Goal: Task Accomplishment & Management: Use online tool/utility

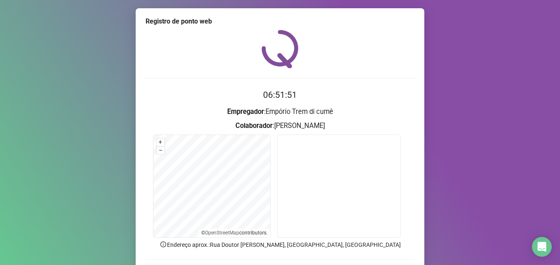
scroll to position [16, 0]
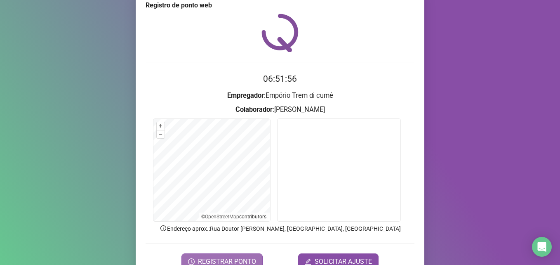
click at [239, 258] on span "REGISTRAR PONTO" at bounding box center [227, 261] width 58 height 10
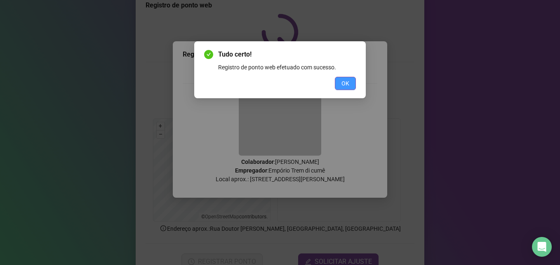
click at [345, 81] on span "OK" at bounding box center [345, 83] width 8 height 9
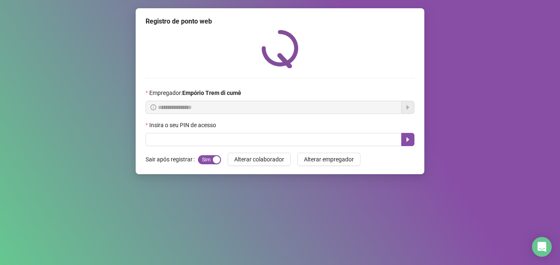
scroll to position [0, 0]
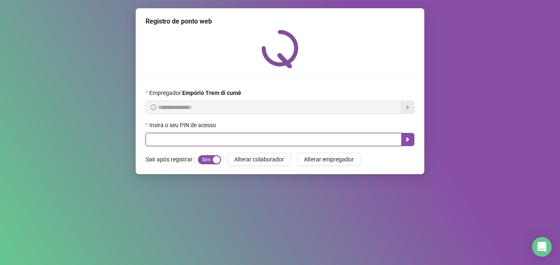
click at [302, 133] on input "text" at bounding box center [273, 139] width 256 height 13
type input "*****"
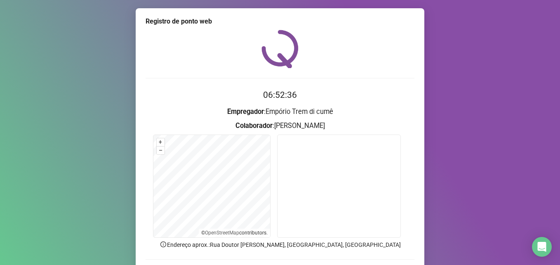
scroll to position [57, 0]
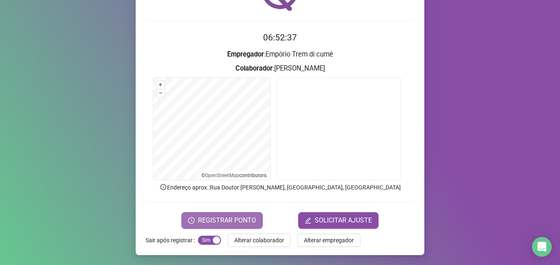
click at [215, 219] on span "REGISTRAR PONTO" at bounding box center [227, 220] width 58 height 10
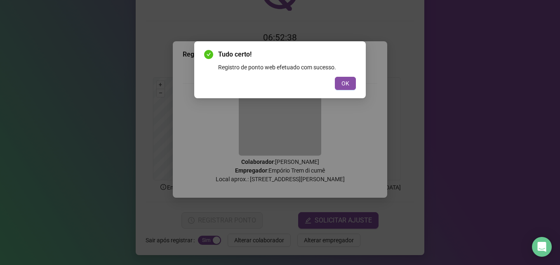
drag, startPoint x: 349, startPoint y: 82, endPoint x: 350, endPoint y: 75, distance: 6.2
click at [350, 77] on button "OK" at bounding box center [345, 83] width 21 height 13
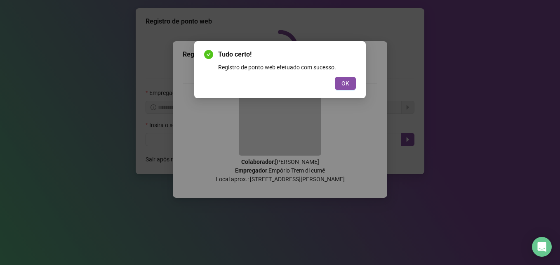
scroll to position [0, 0]
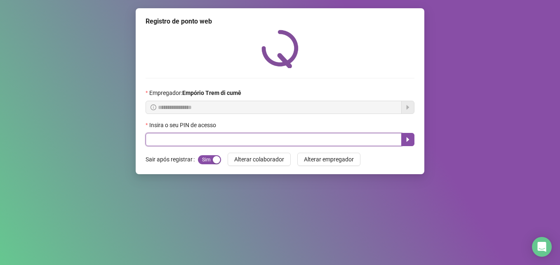
click at [153, 140] on input "text" at bounding box center [273, 139] width 256 height 13
type input "*****"
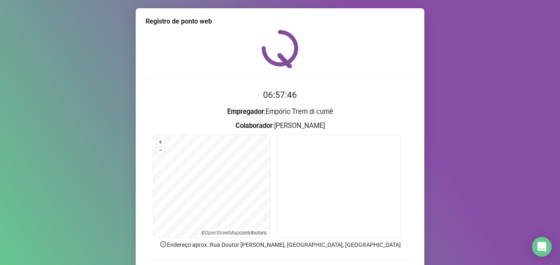
scroll to position [57, 0]
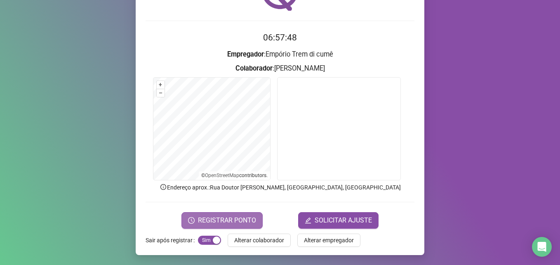
click at [230, 216] on span "REGISTRAR PONTO" at bounding box center [227, 220] width 58 height 10
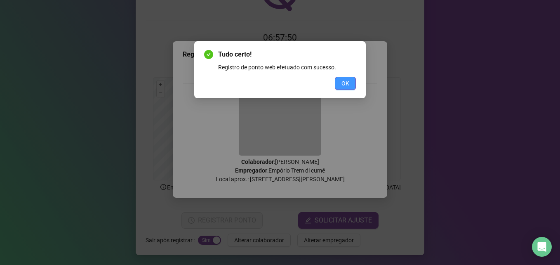
click at [345, 85] on span "OK" at bounding box center [345, 83] width 8 height 9
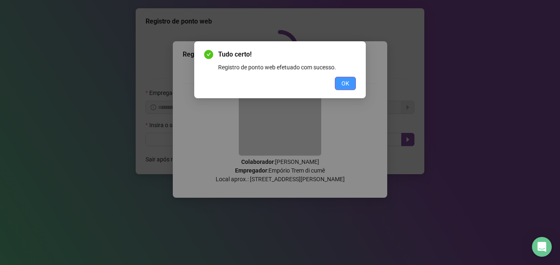
scroll to position [0, 0]
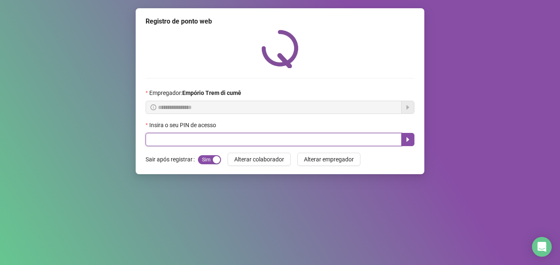
click at [148, 142] on input "text" at bounding box center [273, 139] width 256 height 13
type input "*****"
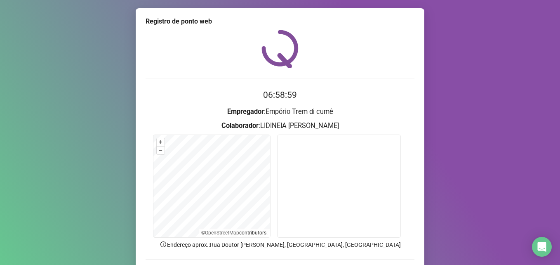
scroll to position [57, 0]
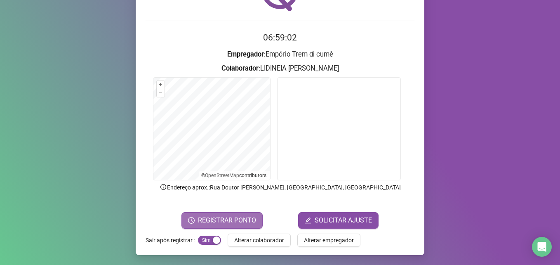
click at [223, 217] on span "REGISTRAR PONTO" at bounding box center [227, 220] width 58 height 10
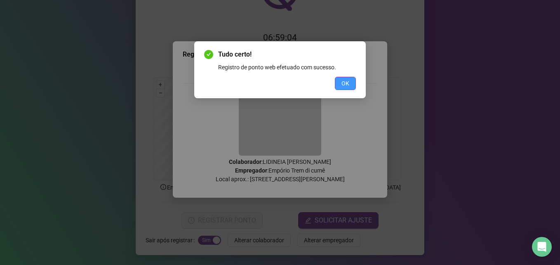
click at [338, 86] on button "OK" at bounding box center [345, 83] width 21 height 13
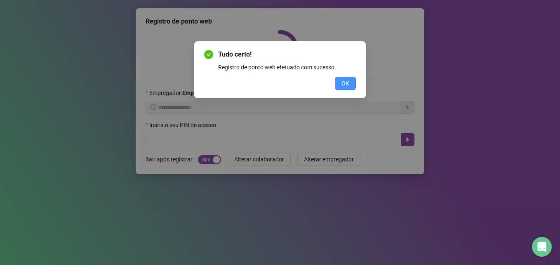
scroll to position [0, 0]
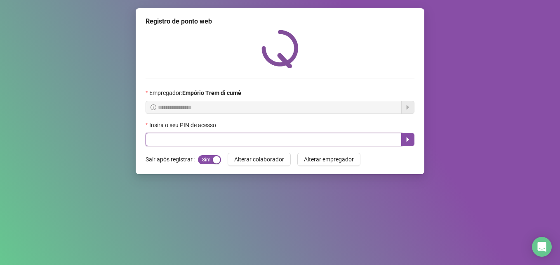
click at [170, 141] on input "text" at bounding box center [273, 139] width 256 height 13
type input "*****"
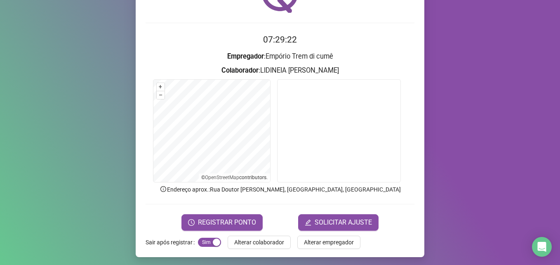
scroll to position [57, 0]
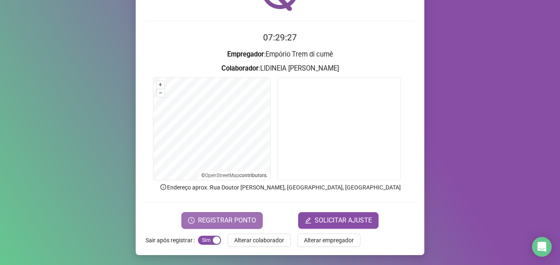
click at [251, 221] on span "REGISTRAR PONTO" at bounding box center [227, 220] width 58 height 10
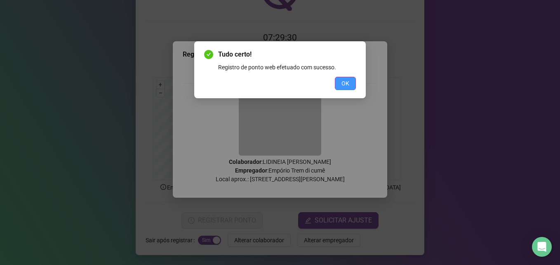
click at [351, 79] on button "OK" at bounding box center [345, 83] width 21 height 13
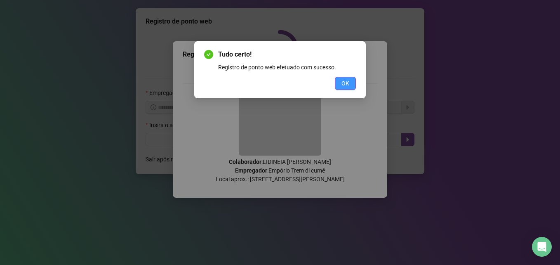
scroll to position [0, 0]
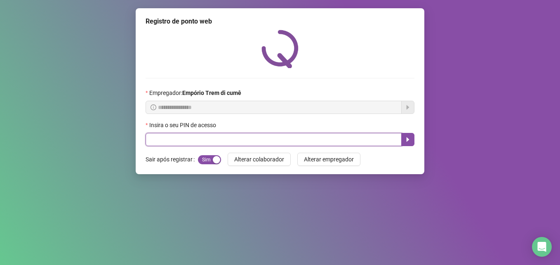
click at [163, 139] on input "text" at bounding box center [273, 139] width 256 height 13
type input "*****"
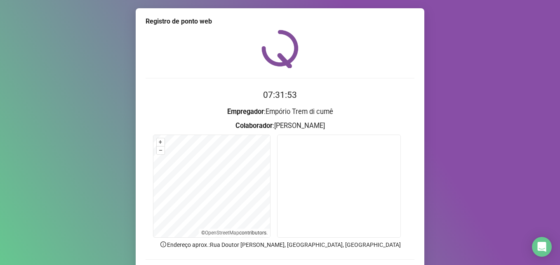
scroll to position [57, 0]
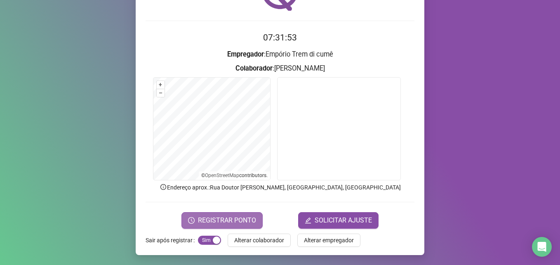
click at [220, 223] on span "REGISTRAR PONTO" at bounding box center [227, 220] width 58 height 10
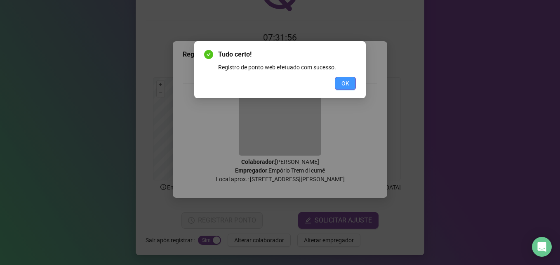
click at [353, 84] on button "OK" at bounding box center [345, 83] width 21 height 13
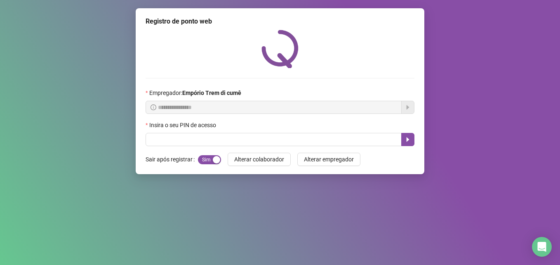
scroll to position [0, 0]
click at [268, 161] on span "Alterar colaborador" at bounding box center [259, 159] width 50 height 9
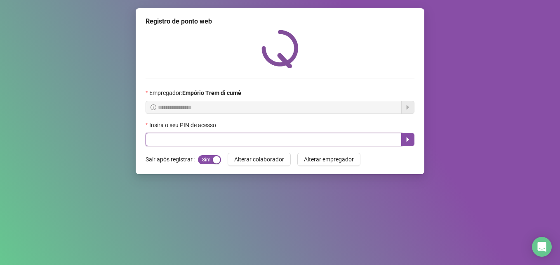
click at [191, 139] on input "text" at bounding box center [273, 139] width 256 height 13
click at [155, 137] on input "text" at bounding box center [273, 139] width 256 height 13
click at [154, 135] on input "text" at bounding box center [273, 139] width 256 height 13
drag, startPoint x: 154, startPoint y: 146, endPoint x: 154, endPoint y: 152, distance: 5.8
click at [154, 152] on div "**********" at bounding box center [280, 91] width 289 height 166
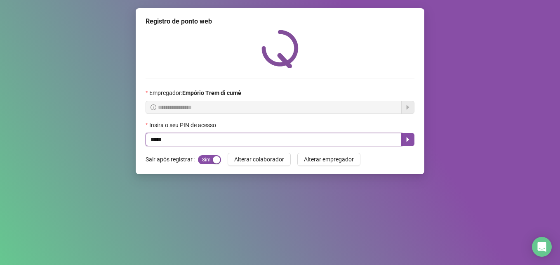
type input "*****"
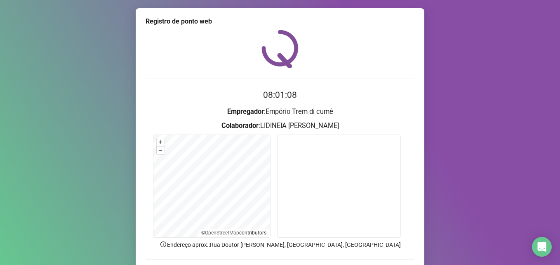
scroll to position [57, 0]
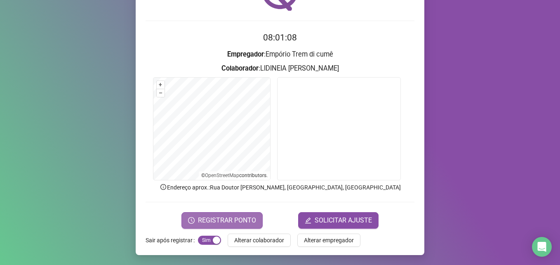
click at [239, 219] on span "REGISTRAR PONTO" at bounding box center [227, 220] width 58 height 10
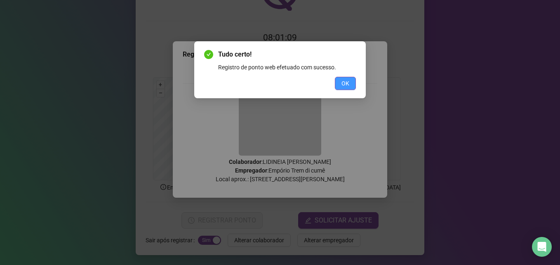
click at [346, 83] on span "OK" at bounding box center [345, 83] width 8 height 9
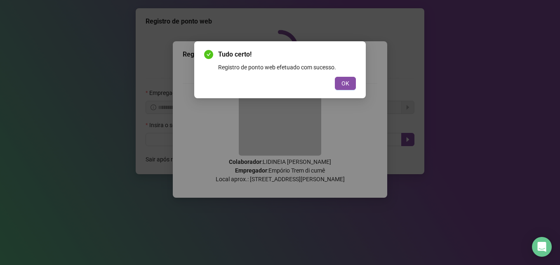
scroll to position [0, 0]
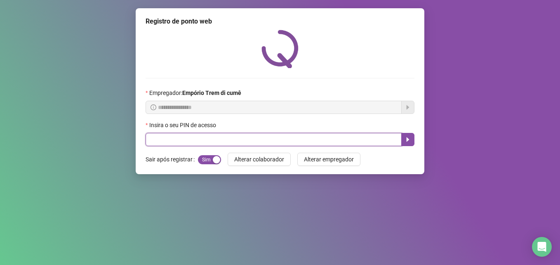
click at [206, 137] on input "text" at bounding box center [273, 139] width 256 height 13
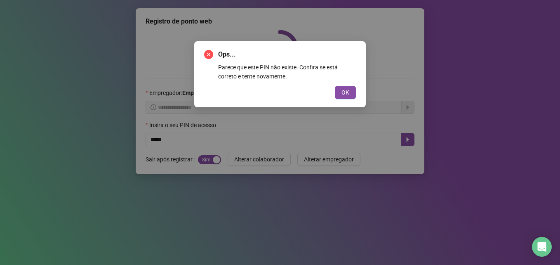
click at [289, 126] on div "Ops... Parece que este PIN não existe. Confira se está correto e tente novament…" at bounding box center [280, 132] width 560 height 265
click at [343, 95] on span "OK" at bounding box center [345, 92] width 8 height 9
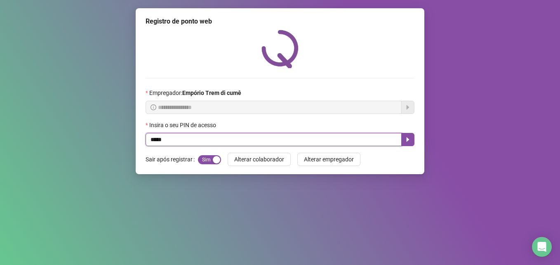
click at [185, 140] on input "*****" at bounding box center [273, 139] width 256 height 13
click at [214, 140] on input "*****" at bounding box center [273, 139] width 256 height 13
type input "*"
type input "*****"
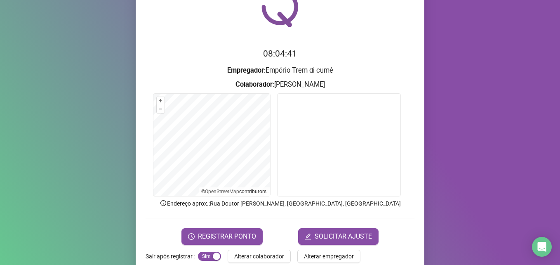
scroll to position [57, 0]
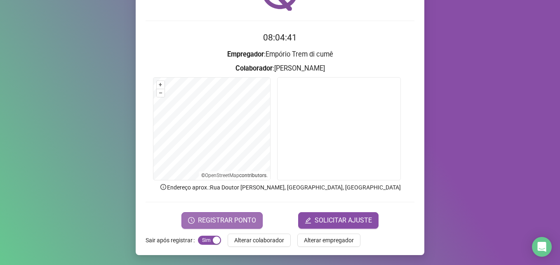
click at [214, 220] on span "REGISTRAR PONTO" at bounding box center [227, 220] width 58 height 10
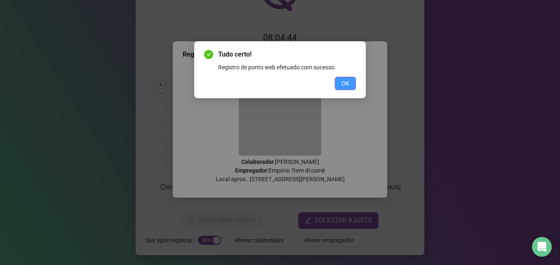
click at [352, 84] on button "OK" at bounding box center [345, 83] width 21 height 13
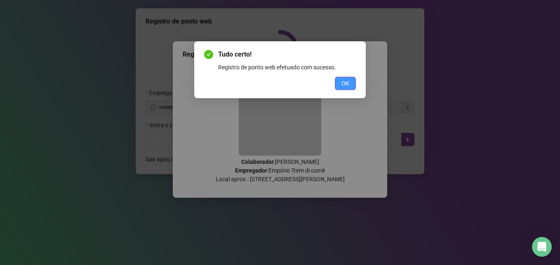
scroll to position [0, 0]
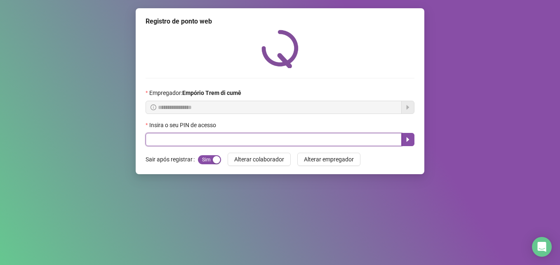
click at [226, 146] on input "text" at bounding box center [273, 139] width 256 height 13
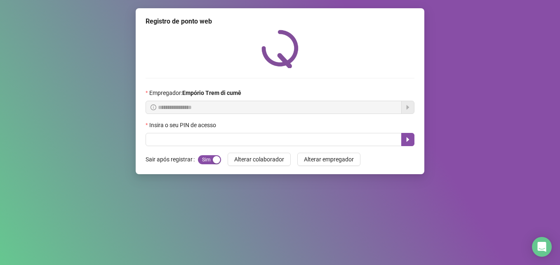
click at [252, 149] on div "**********" at bounding box center [280, 91] width 289 height 166
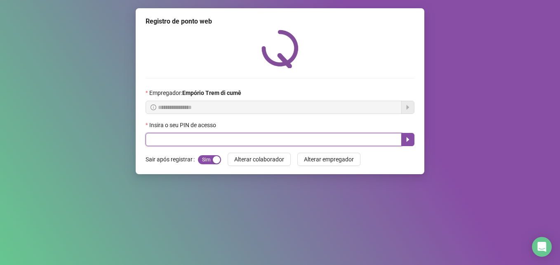
click at [174, 138] on input "text" at bounding box center [273, 139] width 256 height 13
type input "***"
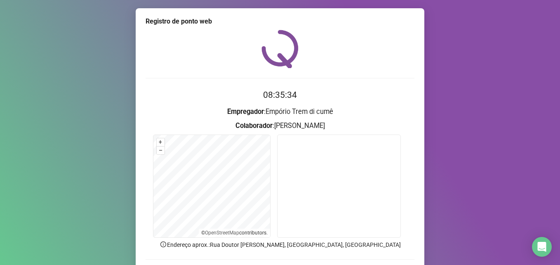
scroll to position [57, 0]
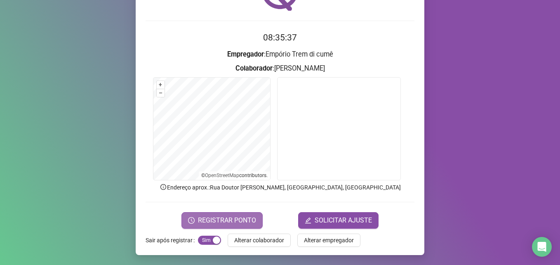
click at [234, 222] on span "REGISTRAR PONTO" at bounding box center [227, 220] width 58 height 10
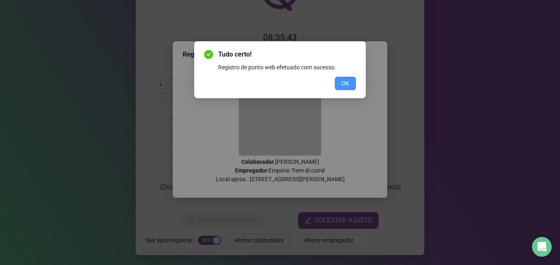
click at [346, 83] on span "OK" at bounding box center [345, 83] width 8 height 9
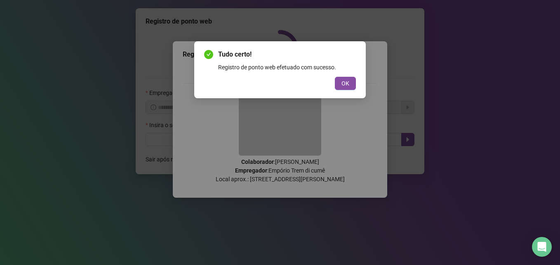
scroll to position [0, 0]
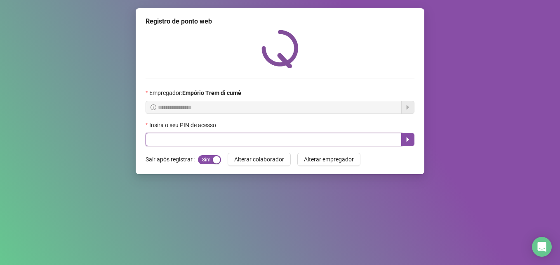
click at [224, 136] on input "text" at bounding box center [273, 139] width 256 height 13
type input "*****"
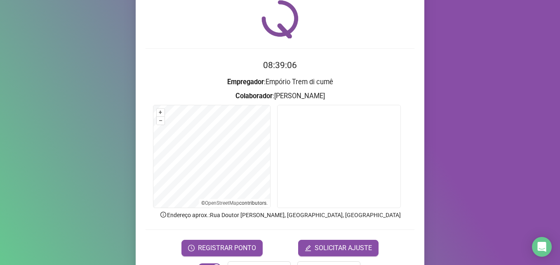
scroll to position [57, 0]
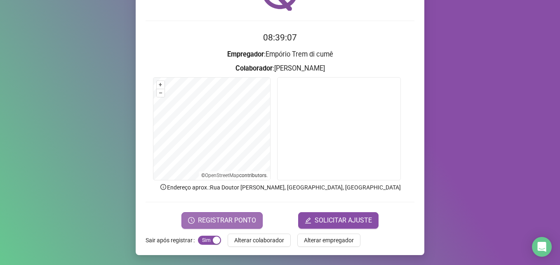
click at [244, 222] on span "REGISTRAR PONTO" at bounding box center [227, 220] width 58 height 10
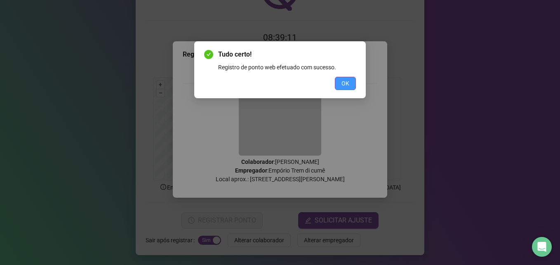
click at [349, 82] on span "OK" at bounding box center [345, 83] width 8 height 9
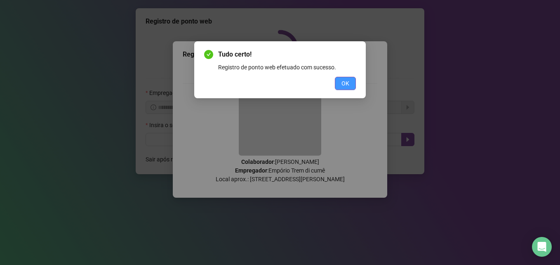
scroll to position [0, 0]
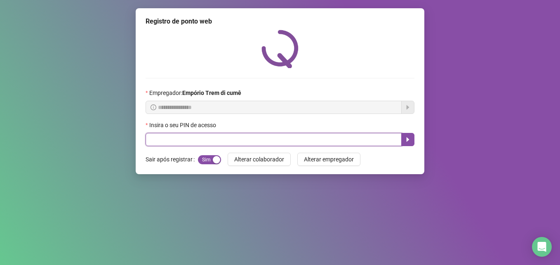
click at [333, 137] on input "text" at bounding box center [273, 139] width 256 height 13
type input "*****"
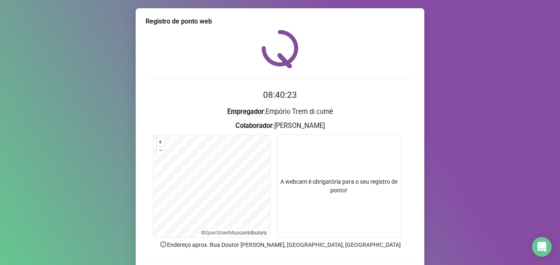
scroll to position [41, 0]
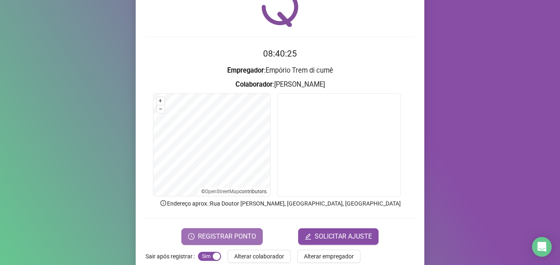
click at [190, 231] on button "REGISTRAR PONTO" at bounding box center [221, 236] width 81 height 16
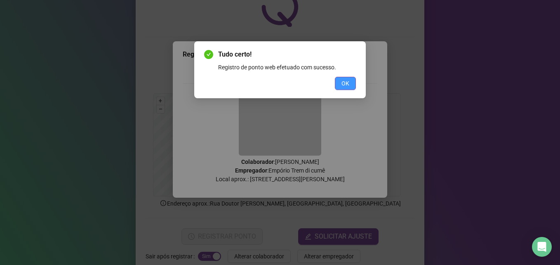
click at [341, 84] on span "OK" at bounding box center [345, 83] width 8 height 9
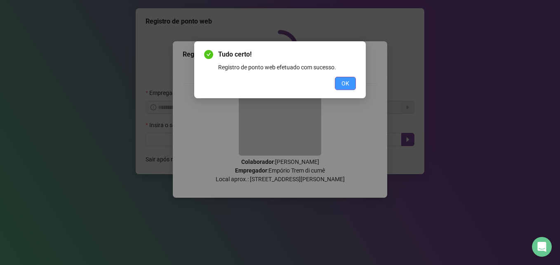
scroll to position [0, 0]
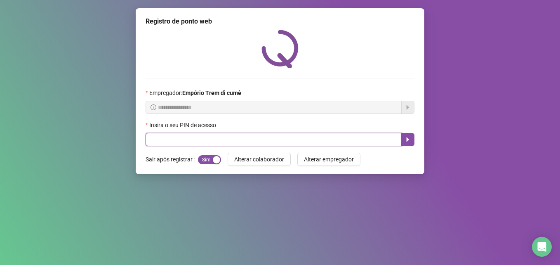
click at [175, 139] on input "text" at bounding box center [273, 139] width 256 height 13
type input "*****"
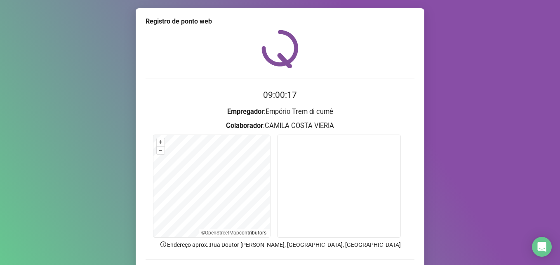
scroll to position [57, 0]
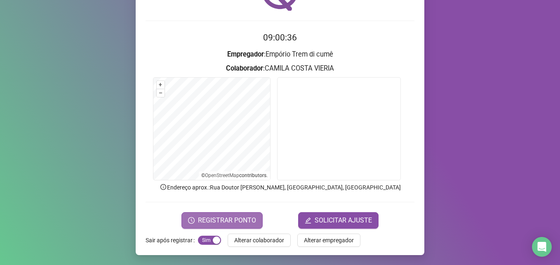
click at [213, 218] on span "REGISTRAR PONTO" at bounding box center [227, 220] width 58 height 10
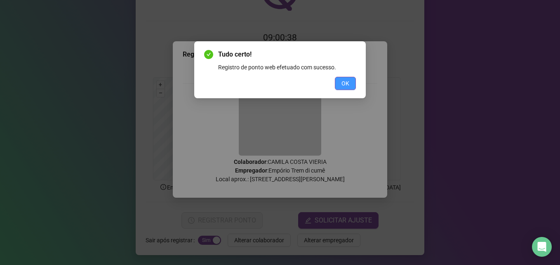
click at [347, 83] on span "OK" at bounding box center [345, 83] width 8 height 9
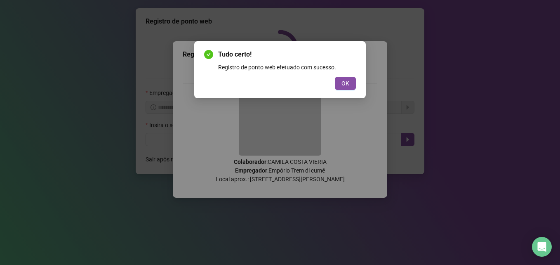
scroll to position [0, 0]
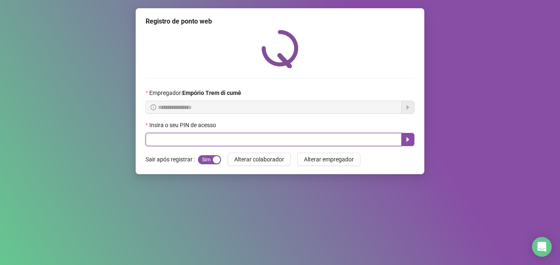
click at [211, 145] on input "text" at bounding box center [273, 139] width 256 height 13
type input "*****"
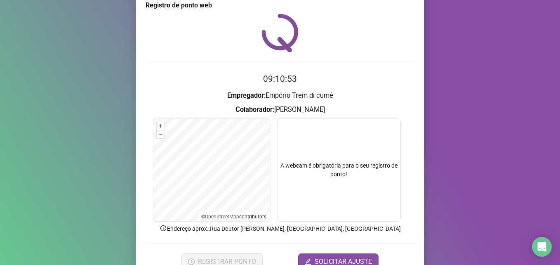
scroll to position [57, 0]
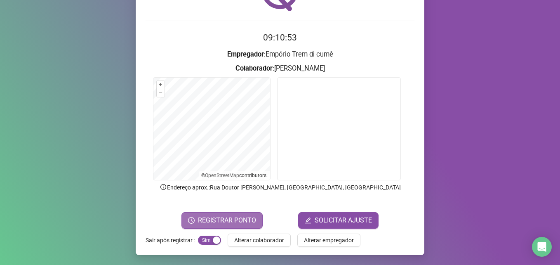
click at [223, 223] on span "REGISTRAR PONTO" at bounding box center [227, 220] width 58 height 10
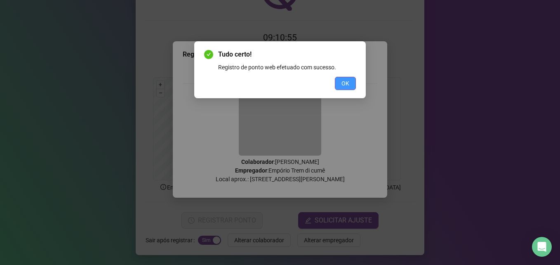
click at [345, 87] on span "OK" at bounding box center [345, 83] width 8 height 9
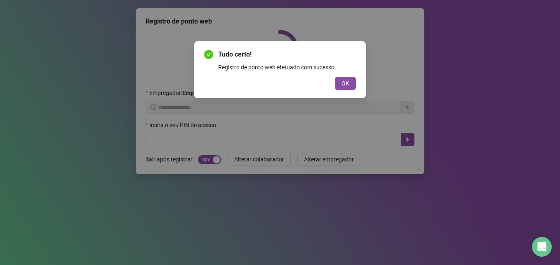
scroll to position [0, 0]
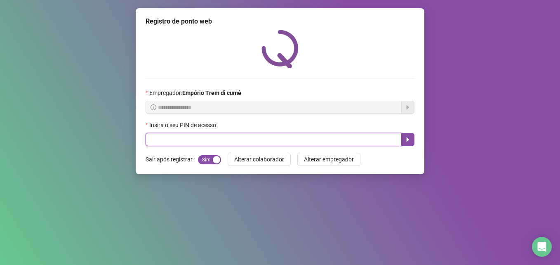
drag, startPoint x: 297, startPoint y: 145, endPoint x: 293, endPoint y: 131, distance: 14.9
click at [298, 145] on input "text" at bounding box center [273, 139] width 256 height 13
type input "*****"
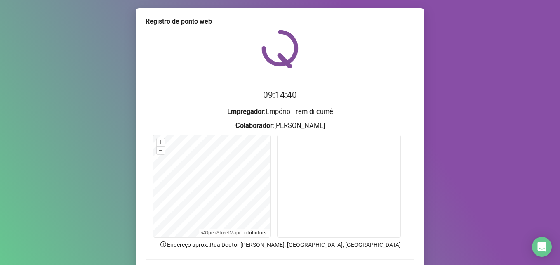
scroll to position [41, 0]
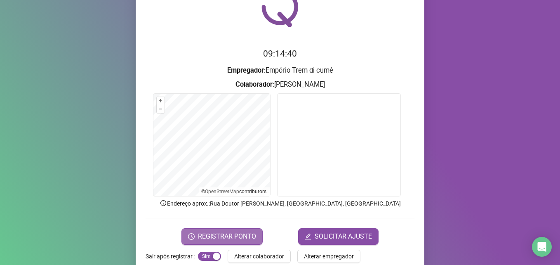
click at [240, 232] on span "REGISTRAR PONTO" at bounding box center [227, 236] width 58 height 10
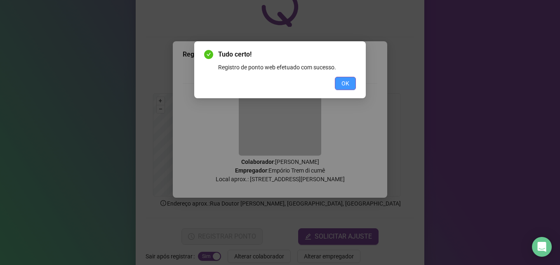
click at [344, 82] on span "OK" at bounding box center [345, 83] width 8 height 9
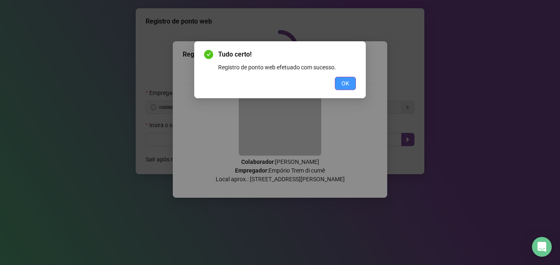
scroll to position [0, 0]
